Goal: Task Accomplishment & Management: Manage account settings

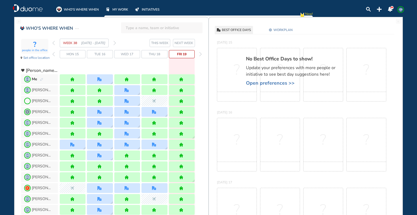
click at [115, 42] on img "forward week" at bounding box center [115, 43] width 2 height 4
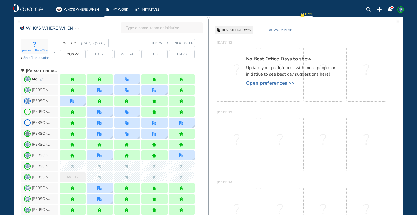
click at [115, 42] on img "forward week" at bounding box center [115, 43] width 2 height 4
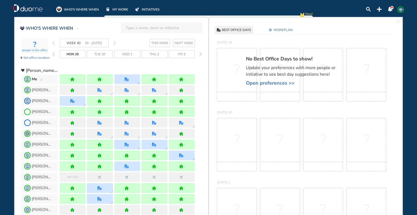
click at [115, 42] on img "forward week" at bounding box center [115, 43] width 2 height 4
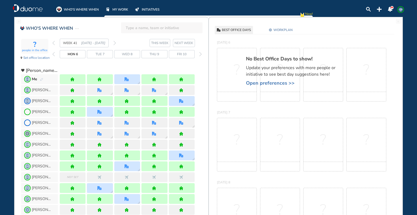
click at [115, 42] on img "forward week" at bounding box center [115, 43] width 2 height 4
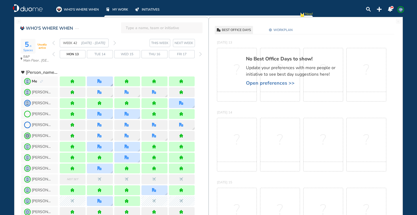
click at [102, 79] on div at bounding box center [100, 81] width 26 height 10
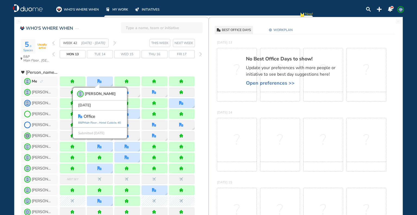
click at [402, 11] on span "GB" at bounding box center [401, 9] width 4 height 4
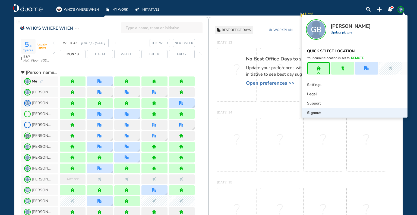
click at [323, 113] on div "Signout" at bounding box center [355, 112] width 106 height 9
